Goal: Navigation & Orientation: Find specific page/section

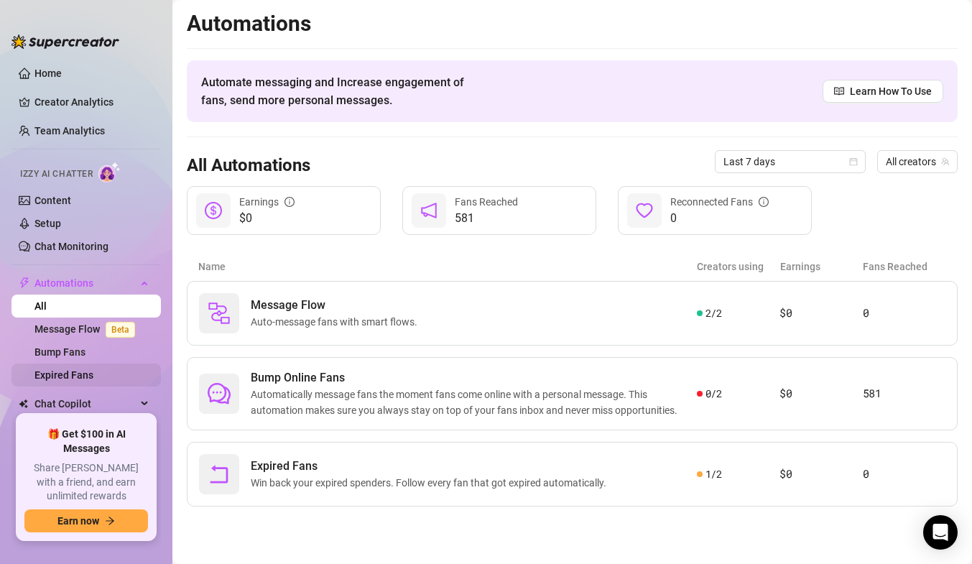
click at [80, 369] on link "Expired Fans" at bounding box center [63, 374] width 59 height 11
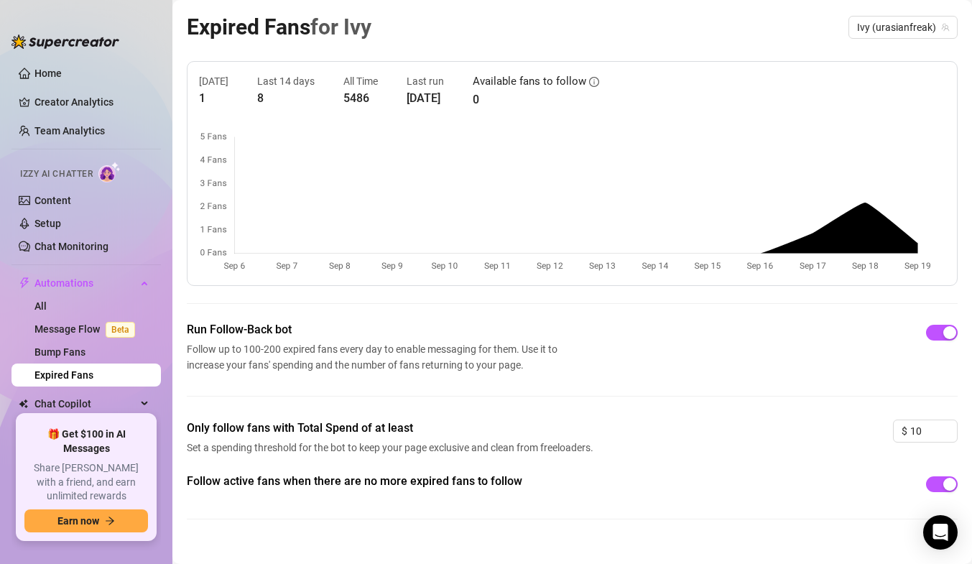
scroll to position [64, 0]
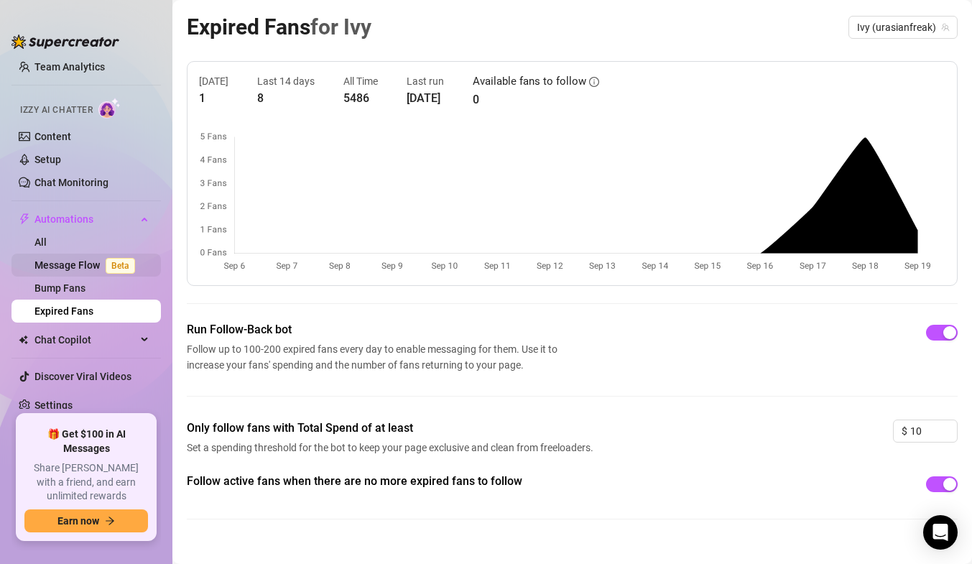
click at [88, 264] on link "Message Flow Beta" at bounding box center [87, 264] width 106 height 11
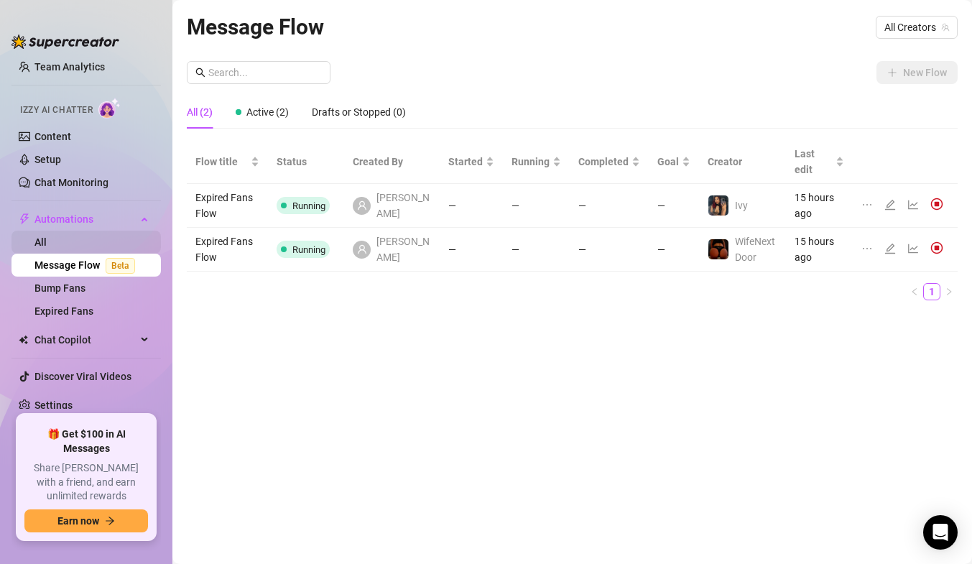
click at [47, 247] on link "All" at bounding box center [40, 241] width 12 height 11
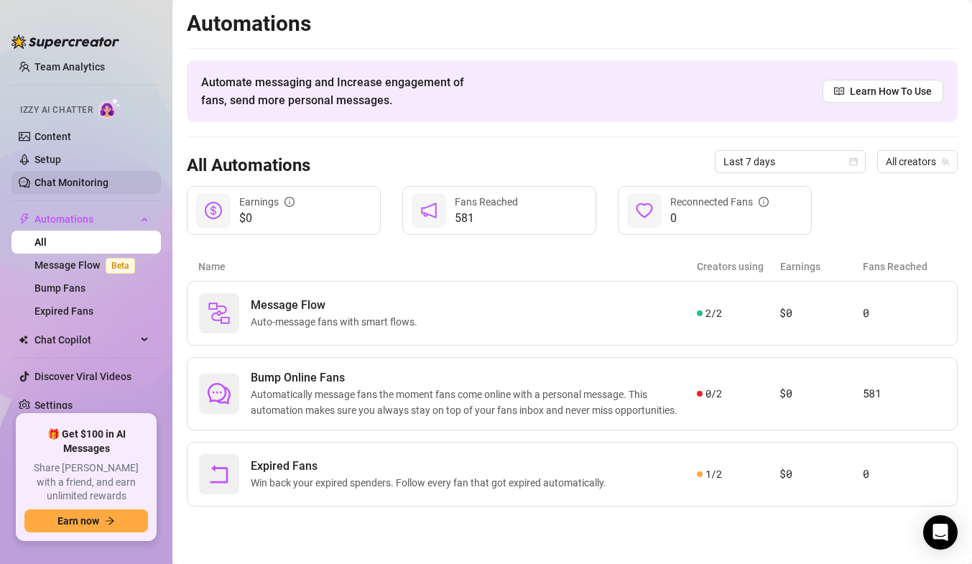
click at [75, 178] on link "Chat Monitoring" at bounding box center [71, 182] width 74 height 11
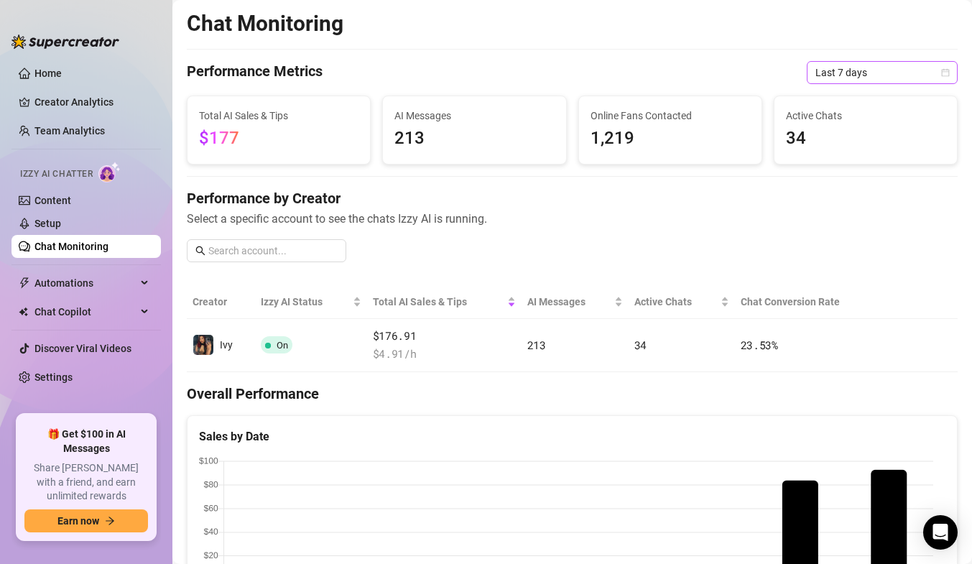
click at [859, 75] on span "Last 7 days" at bounding box center [883, 73] width 134 height 22
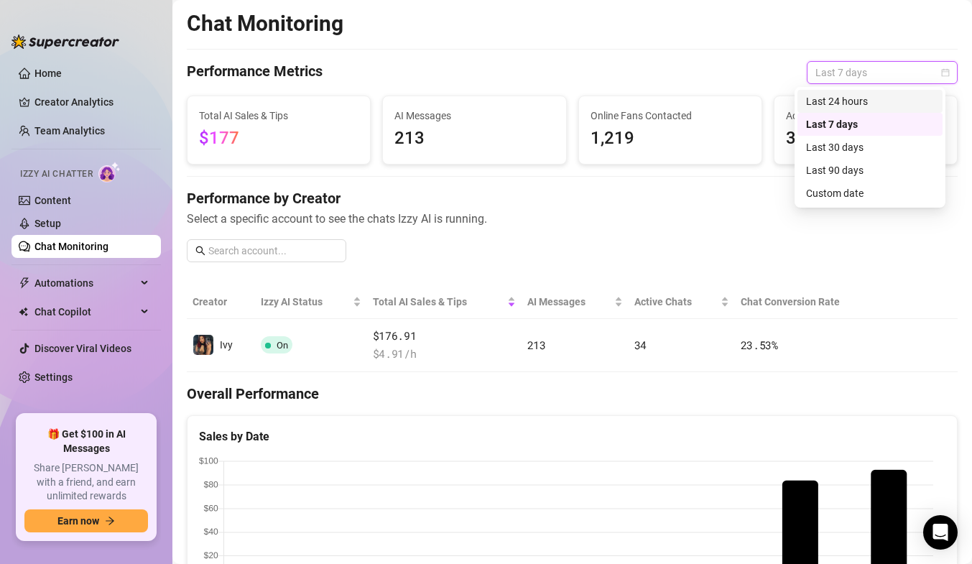
click at [843, 105] on div "Last 24 hours" at bounding box center [870, 101] width 128 height 16
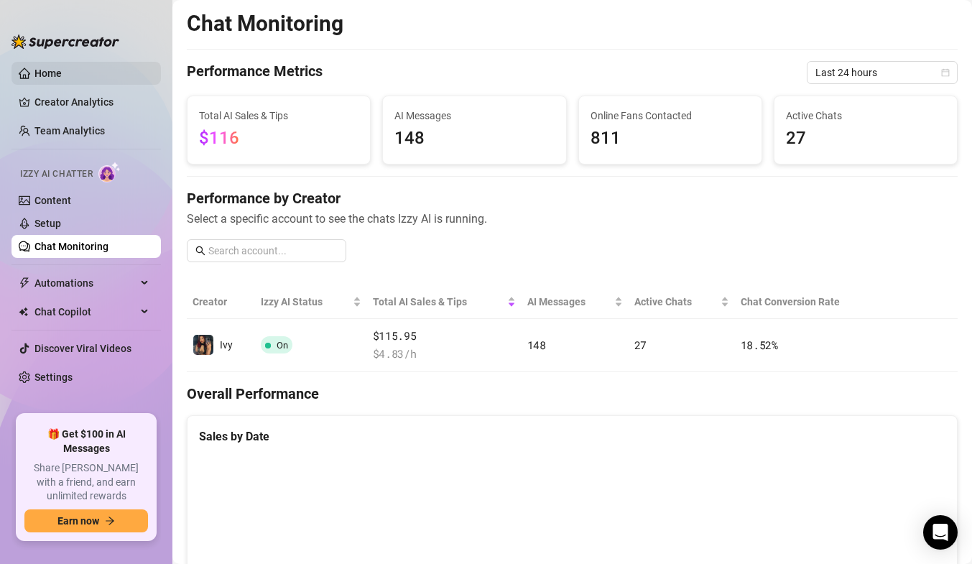
click at [62, 68] on link "Home" at bounding box center [47, 73] width 27 height 11
